Goal: Communication & Community: Participate in discussion

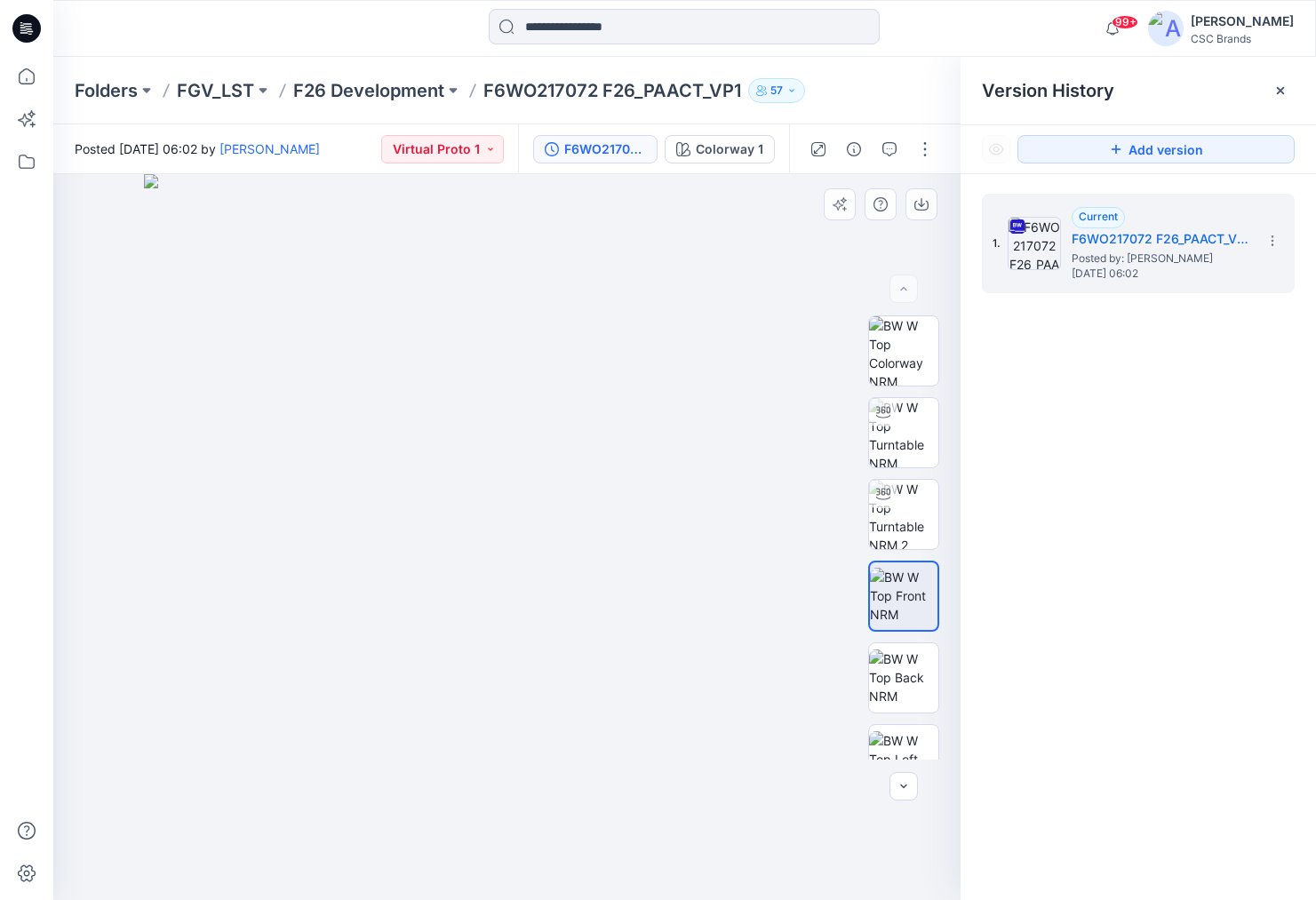
click at [538, 517] on img at bounding box center [507, 537] width 726 height 726
click at [893, 151] on icon "button" at bounding box center [890, 149] width 14 height 14
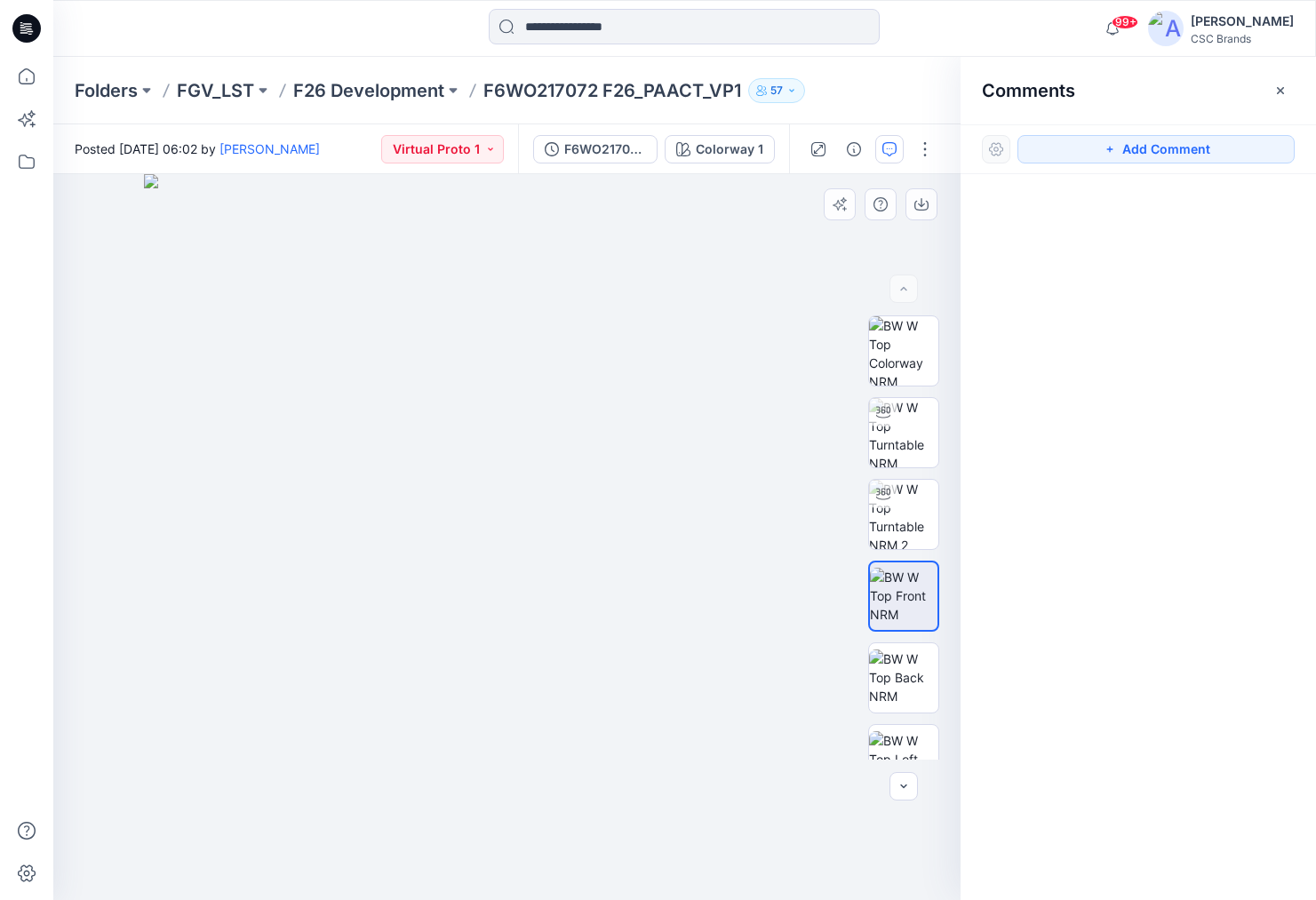
click at [529, 567] on img at bounding box center [507, 537] width 726 height 726
click at [541, 568] on img at bounding box center [507, 537] width 726 height 726
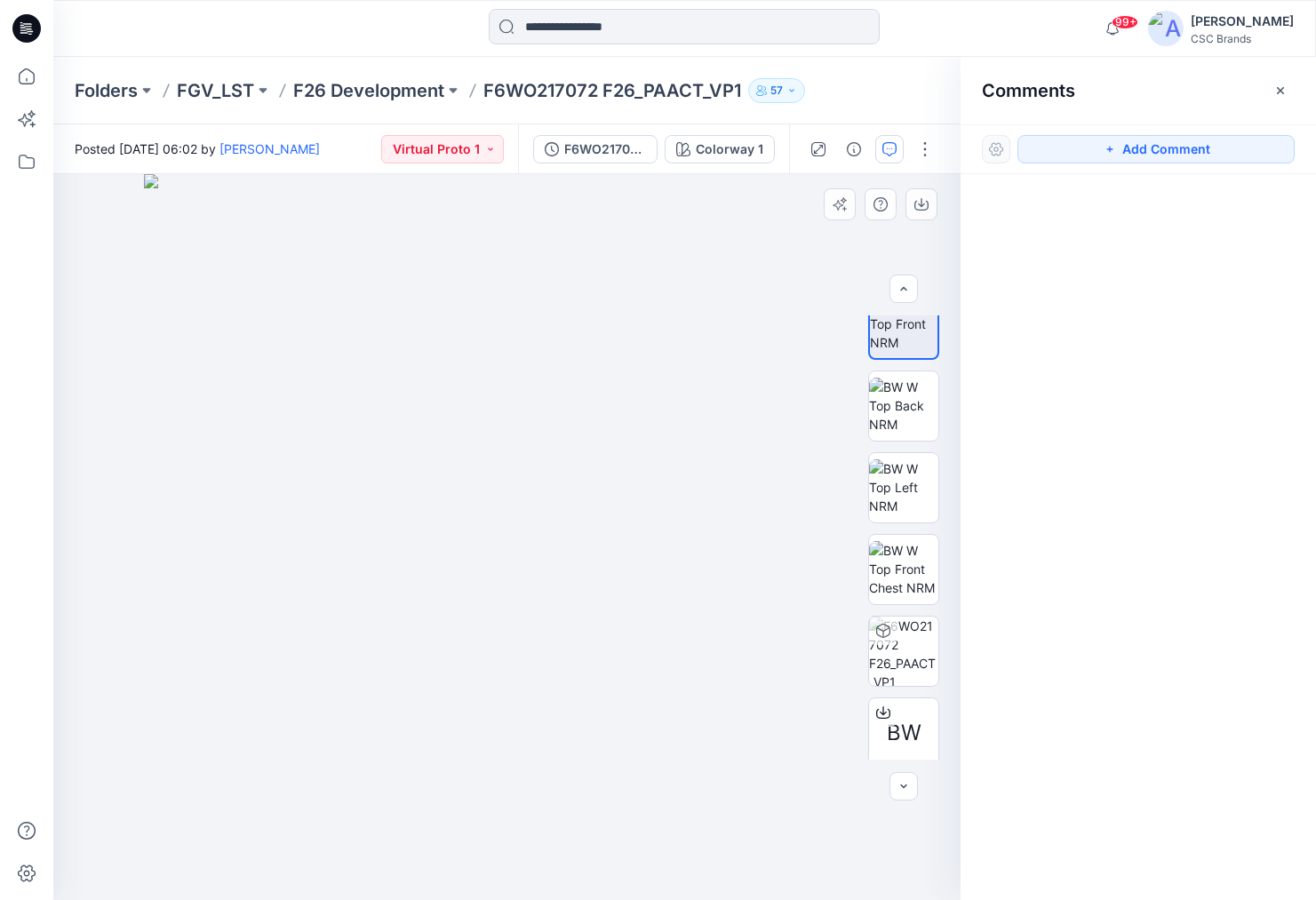
scroll to position [280, 0]
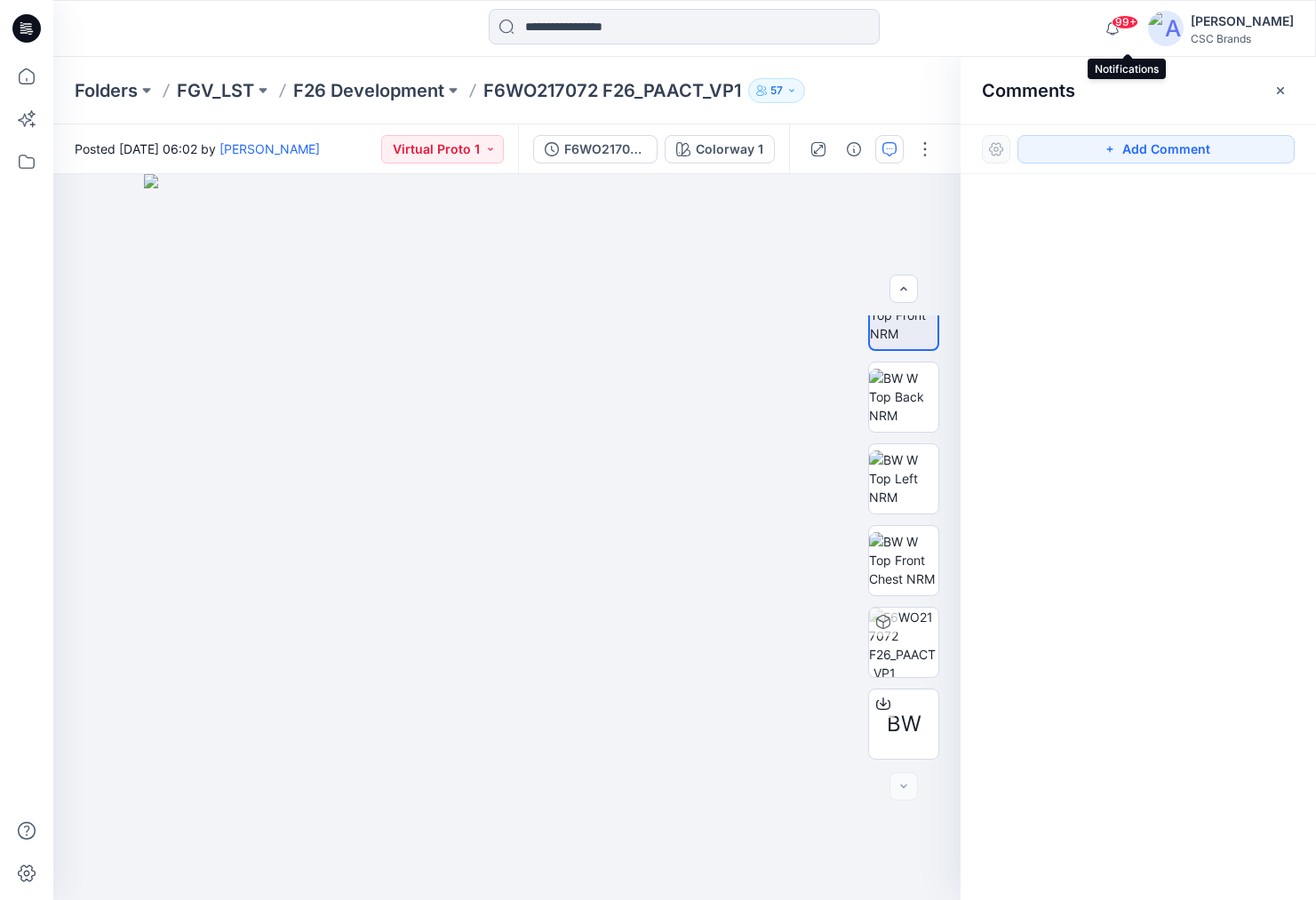
click at [1136, 24] on span "99+" at bounding box center [1126, 22] width 27 height 14
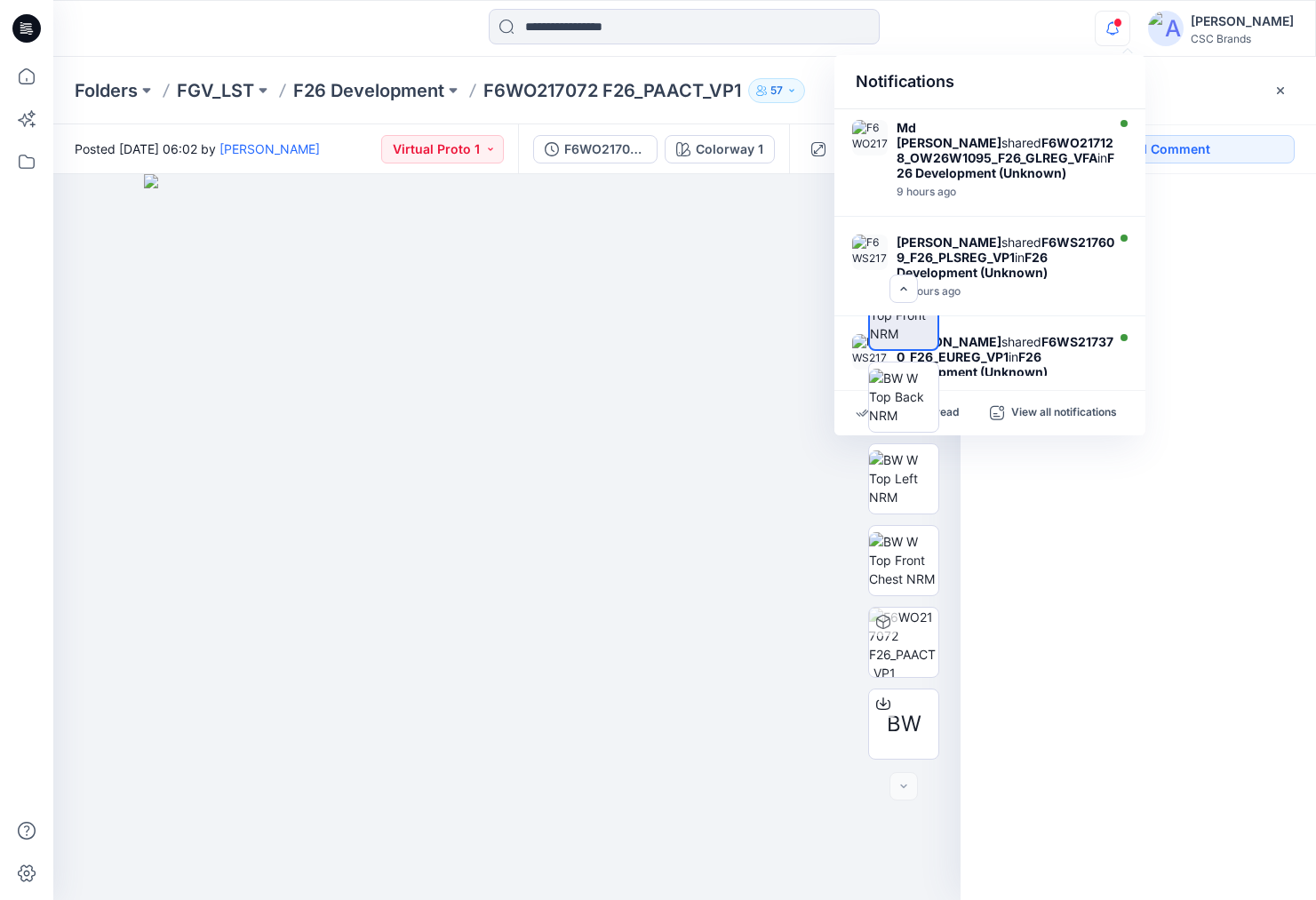
click at [1046, 29] on div "Notifications Md [PERSON_NAME] shared F6WO217128_OW26W1095_F26_GLREG_VFA in F26…" at bounding box center [684, 27] width 1262 height 39
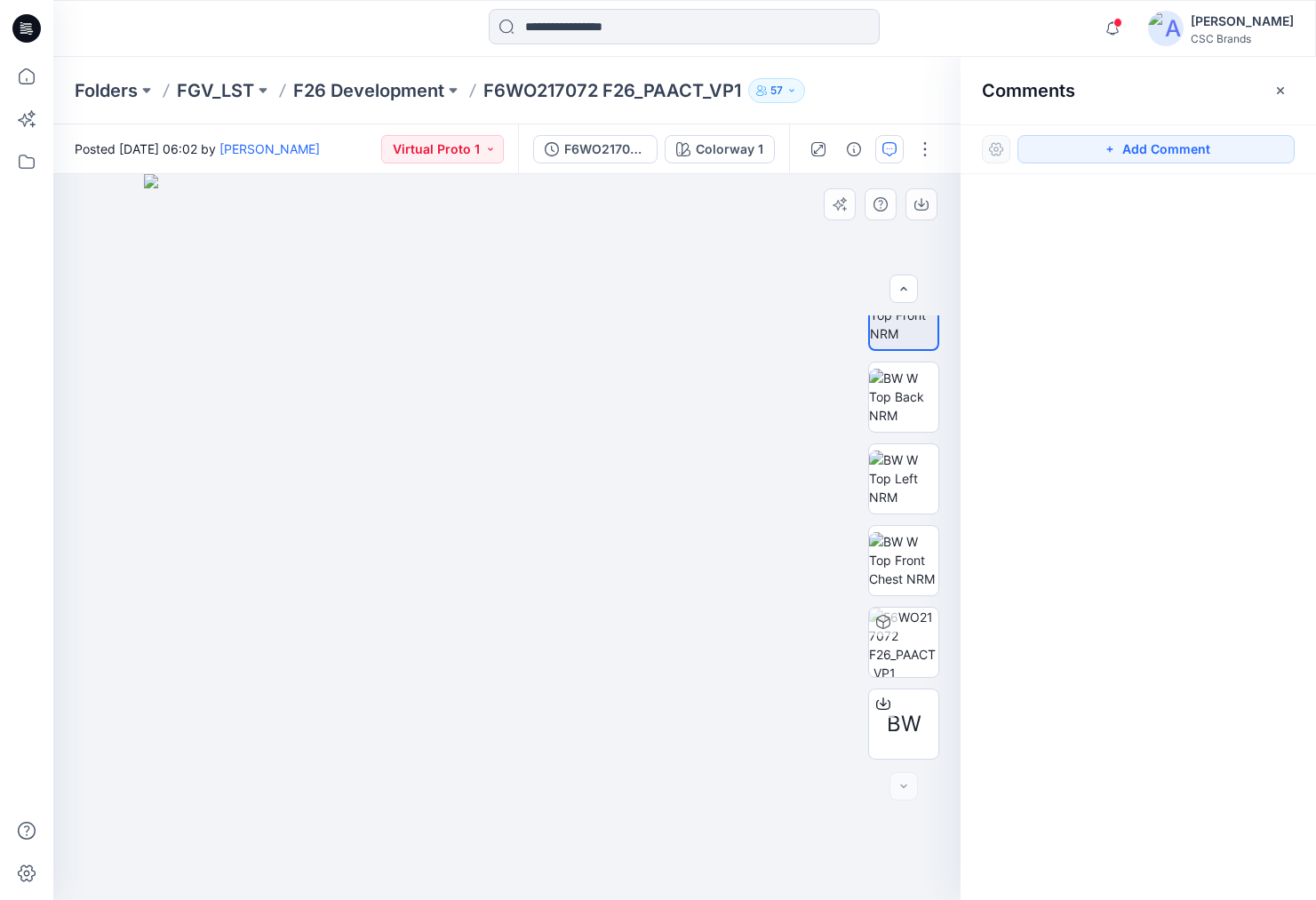
click at [567, 499] on img at bounding box center [507, 537] width 726 height 726
click at [892, 148] on icon "button" at bounding box center [890, 149] width 14 height 14
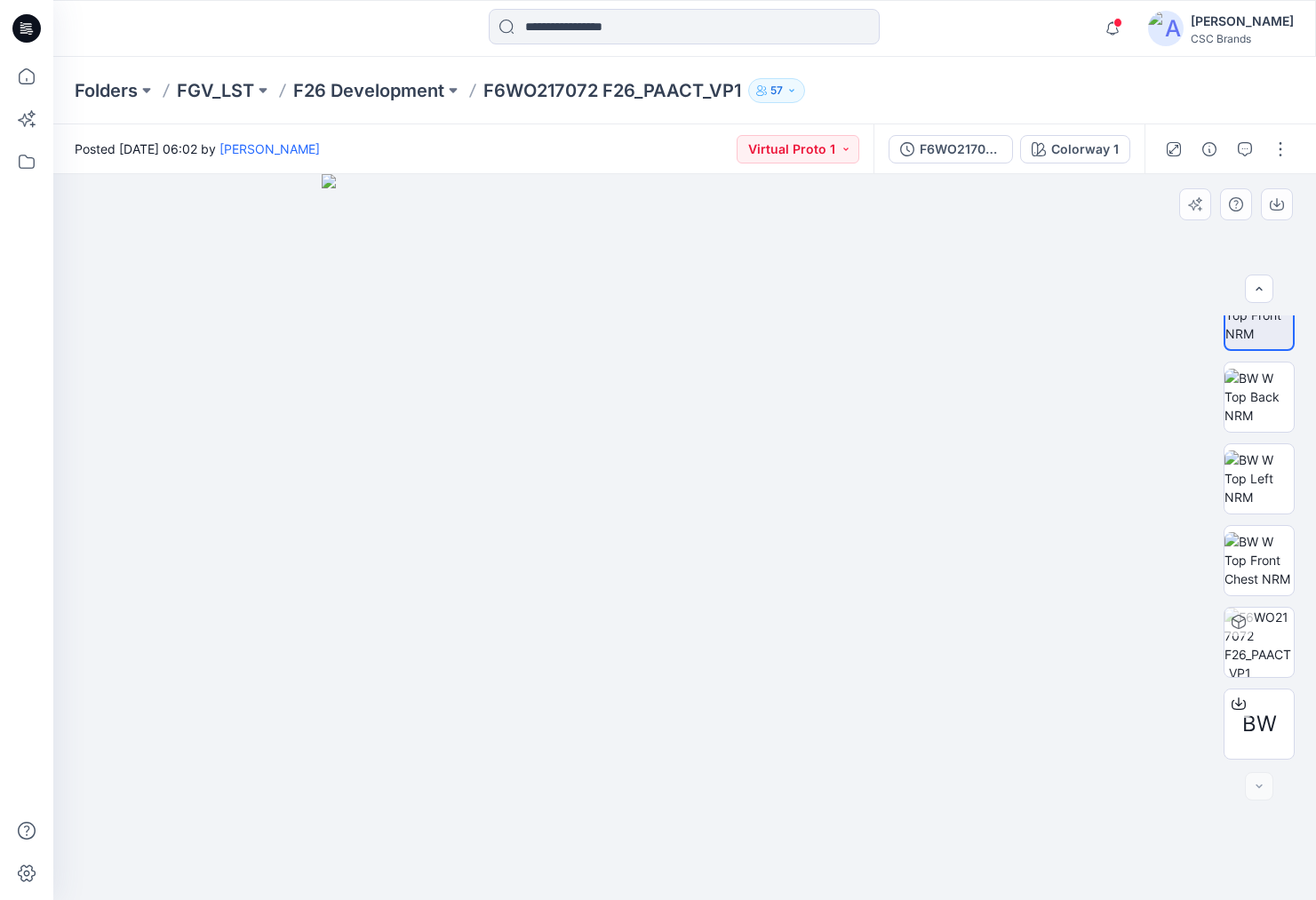
click at [765, 505] on img at bounding box center [685, 537] width 726 height 726
click at [1259, 393] on img at bounding box center [1259, 396] width 69 height 56
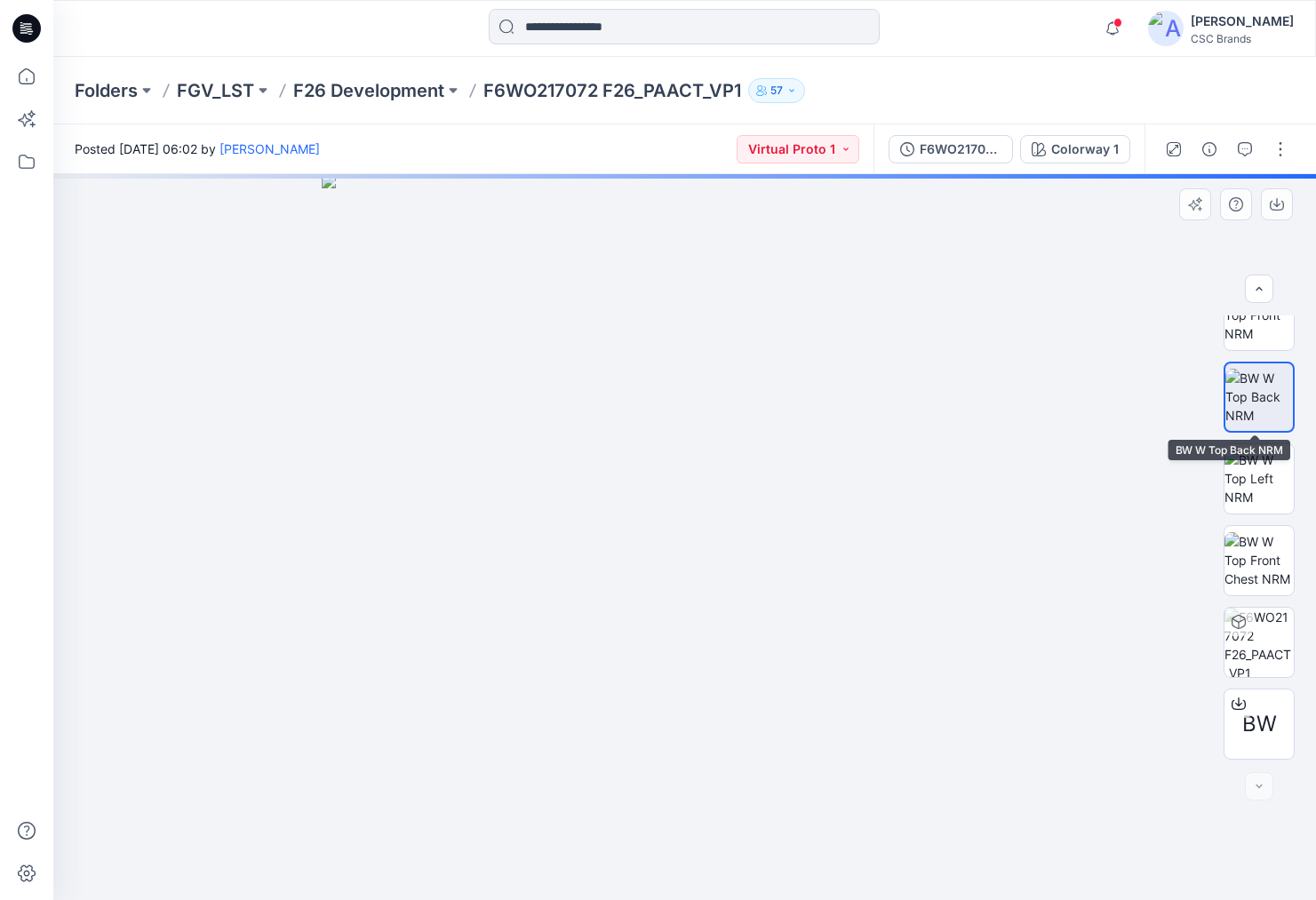
click at [1259, 393] on img at bounding box center [1259, 396] width 67 height 56
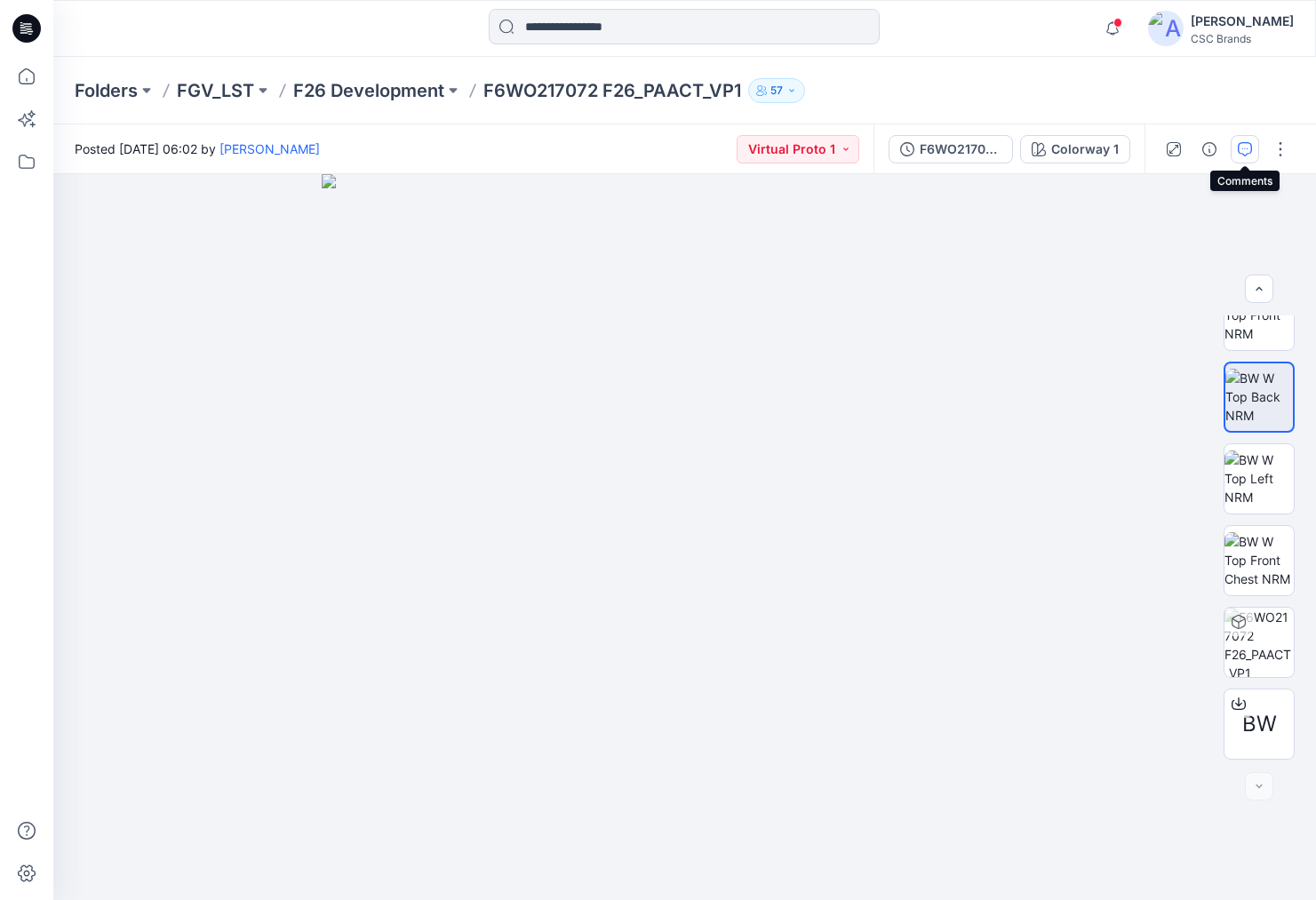
click at [1248, 151] on icon "button" at bounding box center [1245, 149] width 14 height 14
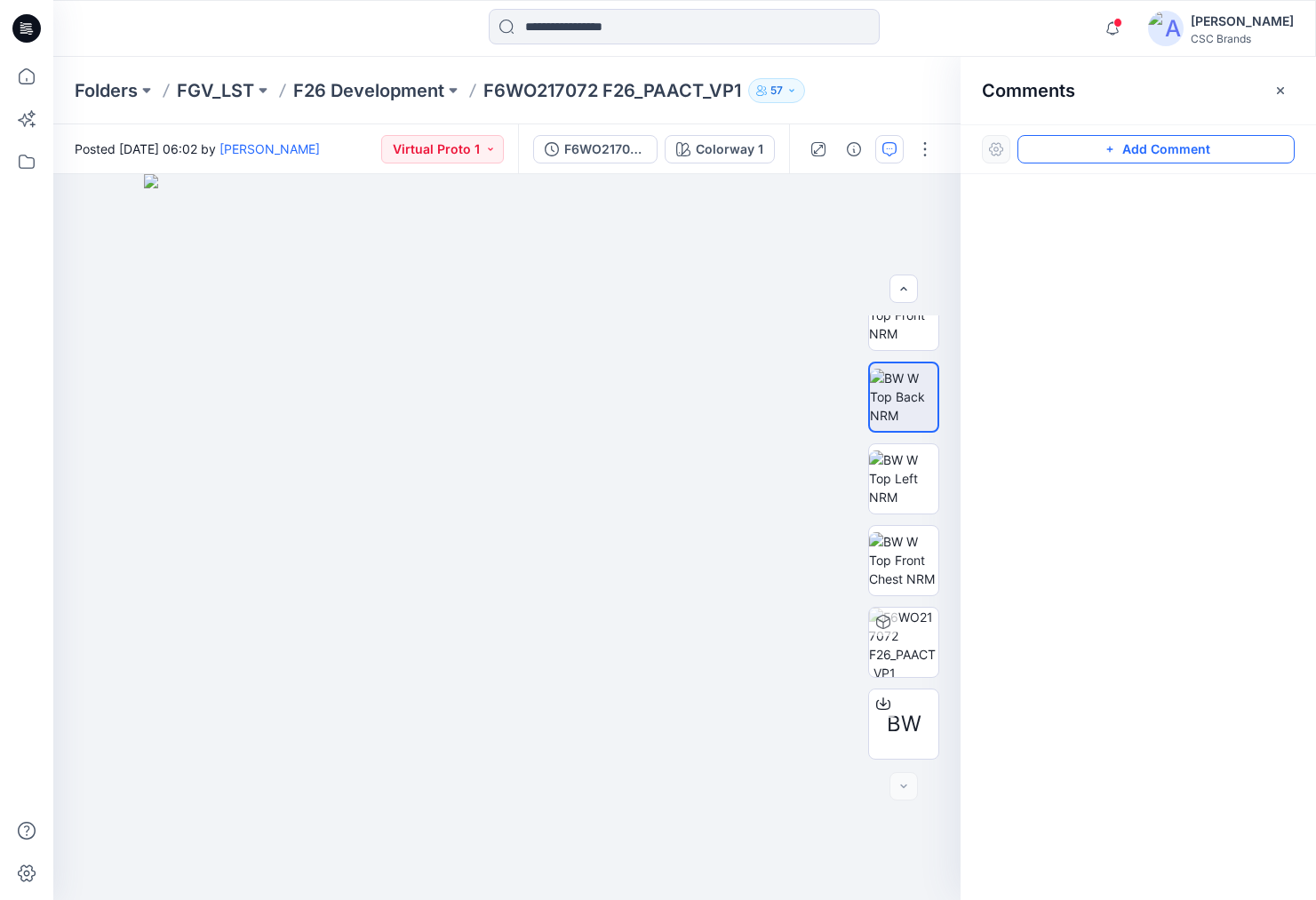
click at [1121, 151] on button "Add Comment" at bounding box center [1156, 150] width 278 height 28
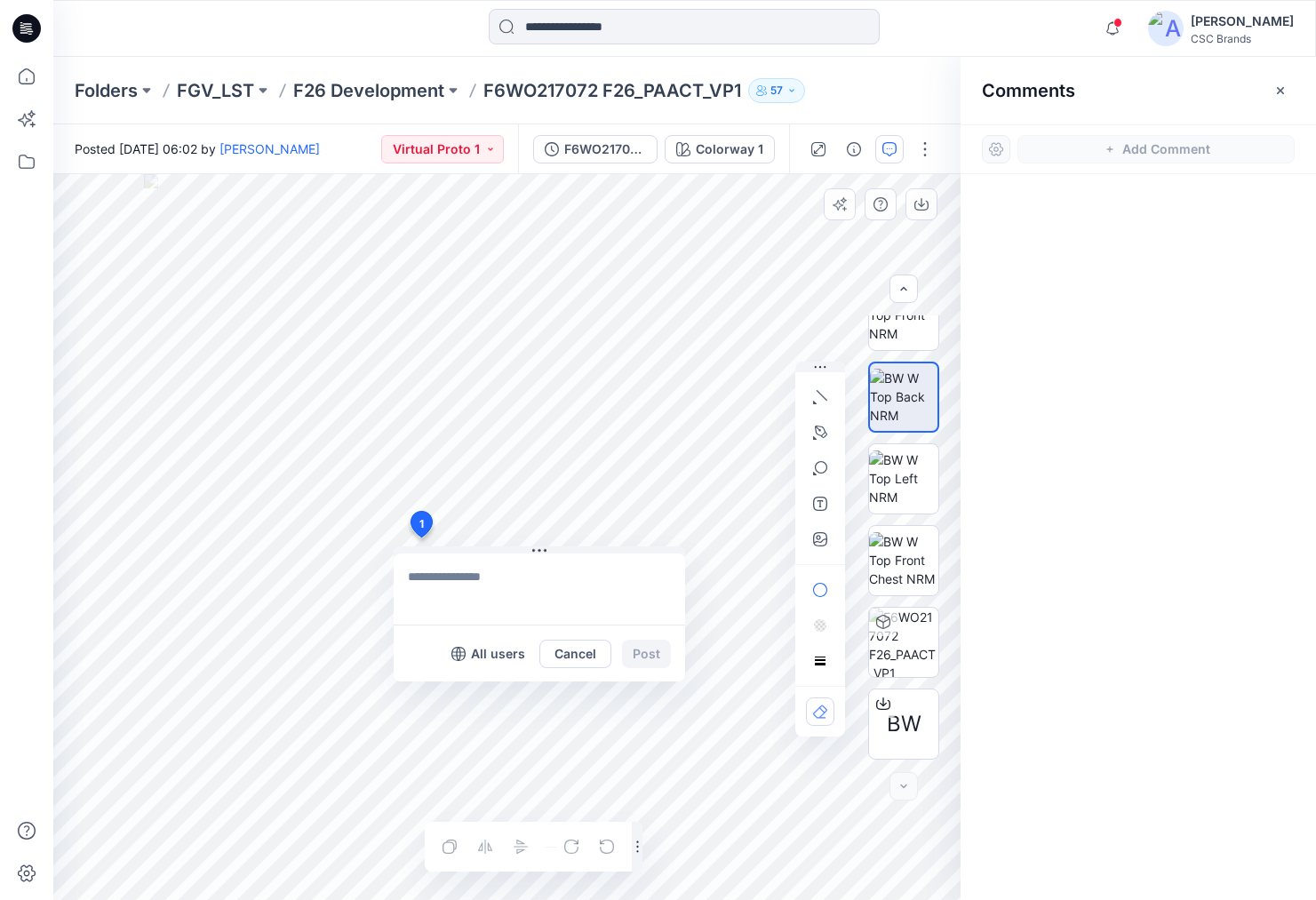
click at [421, 538] on div "1 All users Cancel Post Layer 1" at bounding box center [507, 537] width 908 height 726
type textarea "**********"
click at [496, 652] on p "All users" at bounding box center [497, 654] width 54 height 22
click at [510, 654] on p "Members only" at bounding box center [481, 654] width 88 height 22
click at [510, 654] on p "All users" at bounding box center [497, 654] width 54 height 22
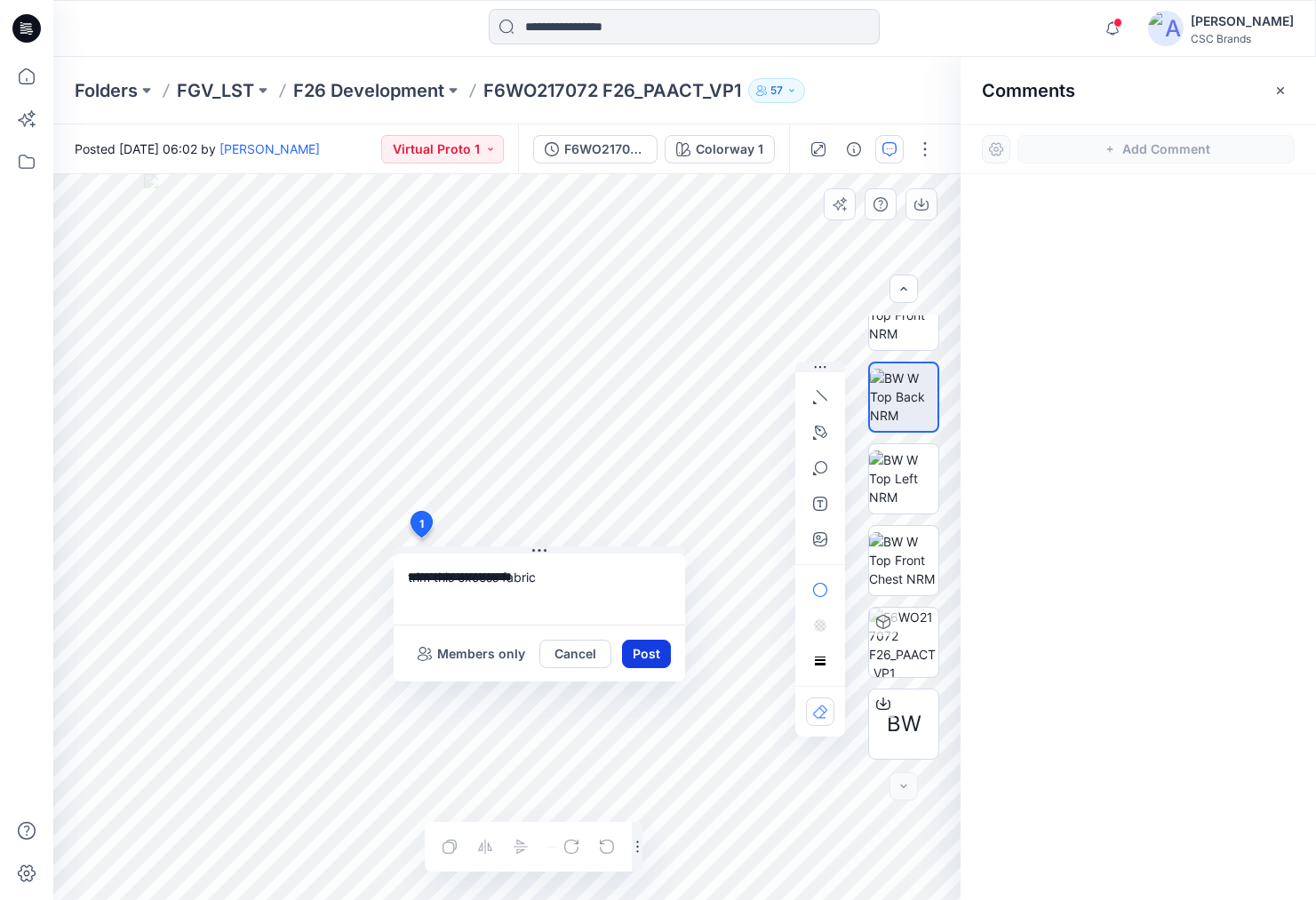
click at [641, 655] on button "Post" at bounding box center [647, 654] width 49 height 28
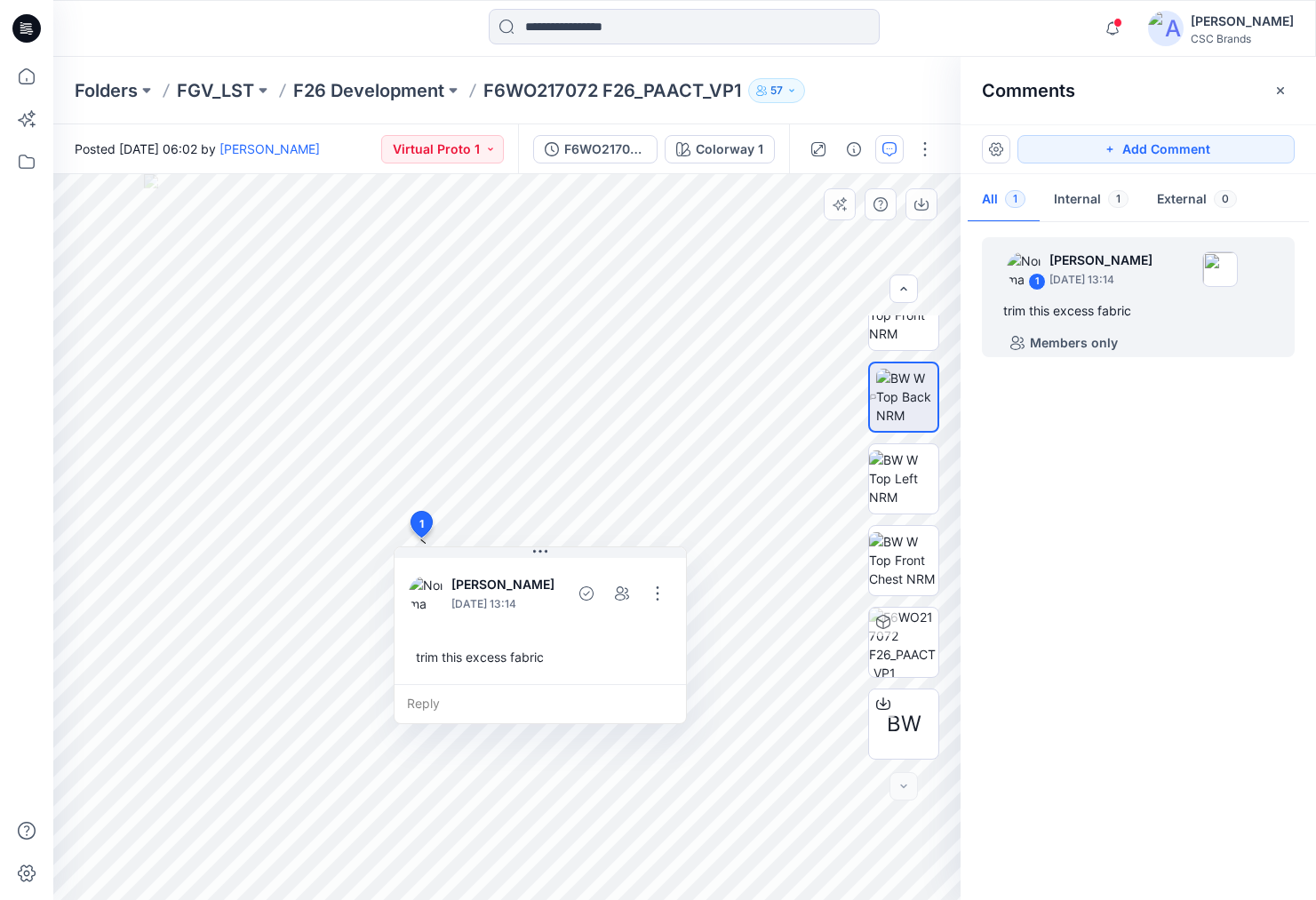
click at [1129, 689] on div "1 [PERSON_NAME] [DATE] 13:14 trim this excess fabric Members only" at bounding box center [1138, 556] width 355 height 660
click at [661, 596] on button "button" at bounding box center [658, 594] width 28 height 28
click at [666, 686] on p "Delete thread" at bounding box center [664, 683] width 79 height 19
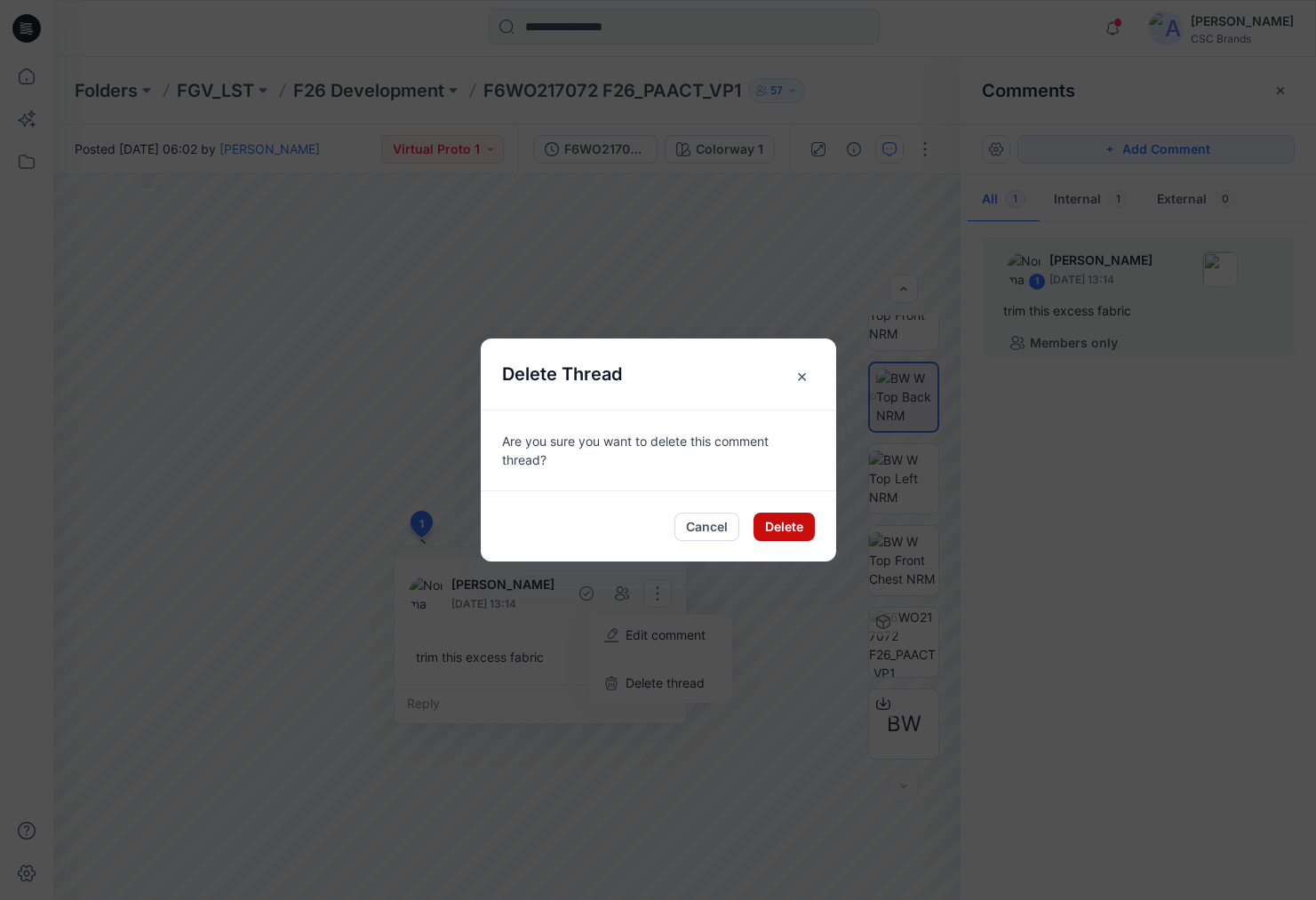
click at [783, 529] on button "Delete" at bounding box center [784, 527] width 62 height 28
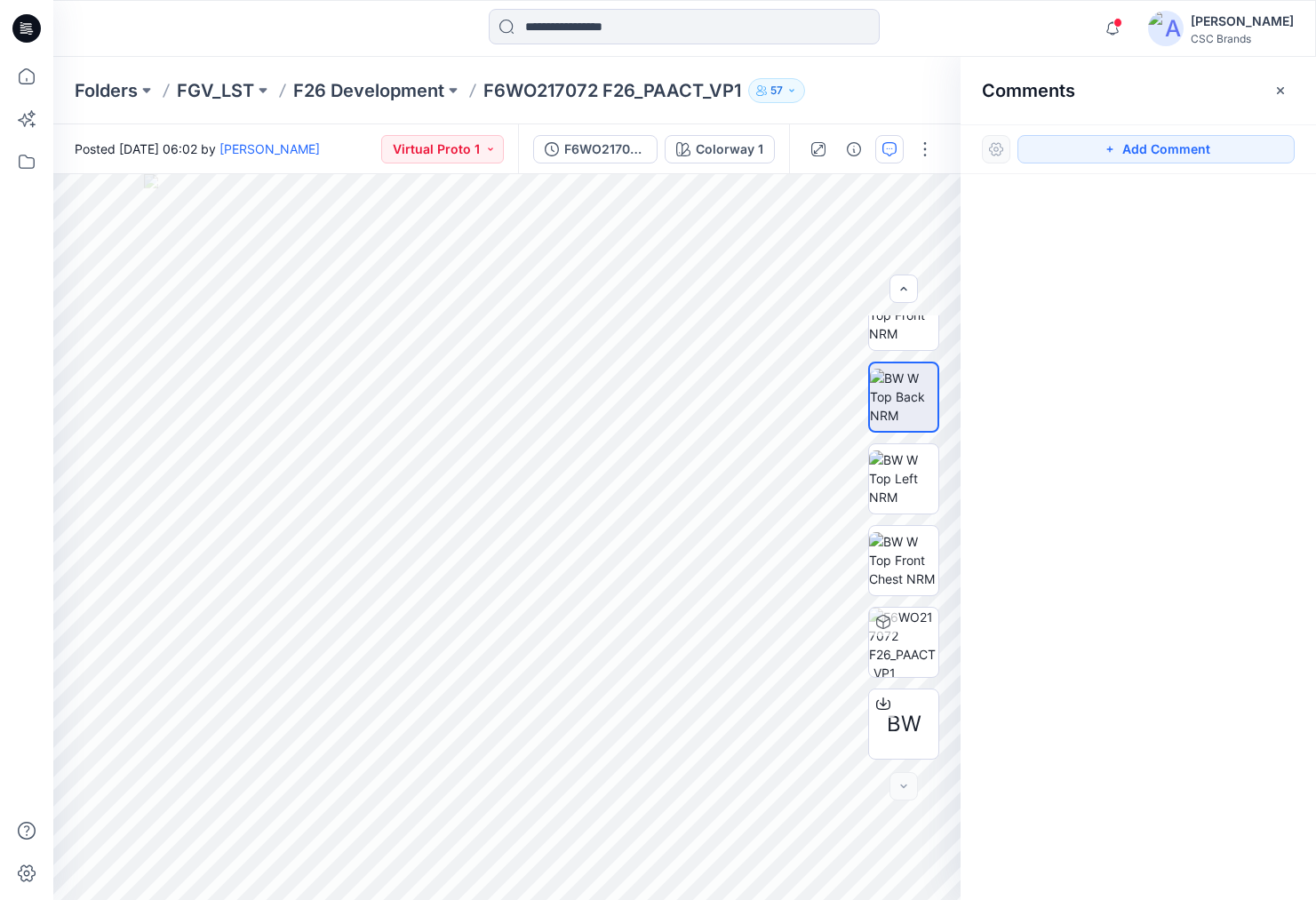
click at [1051, 497] on div at bounding box center [1138, 504] width 355 height 660
